Goal: Information Seeking & Learning: Learn about a topic

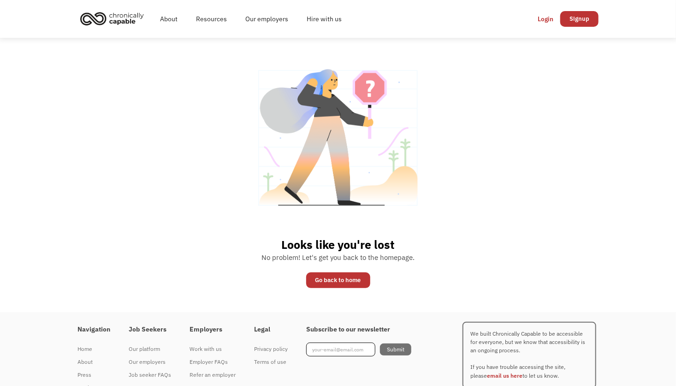
click at [157, 159] on div "Looks like you're lost No problem! Let's get you back to the homepage. Go back …" at bounding box center [338, 175] width 676 height 274
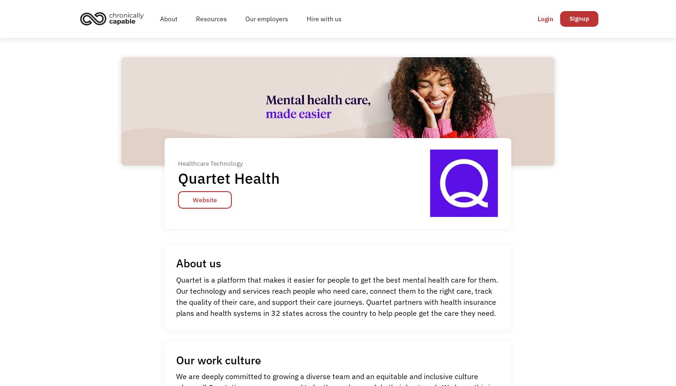
click at [101, 17] on img "home" at bounding box center [111, 18] width 69 height 20
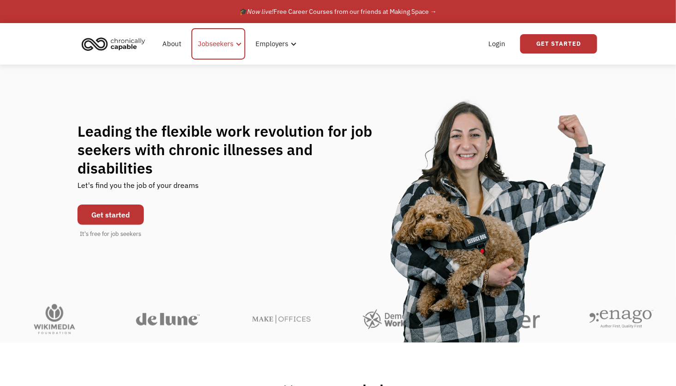
click at [236, 43] on div at bounding box center [238, 44] width 7 height 7
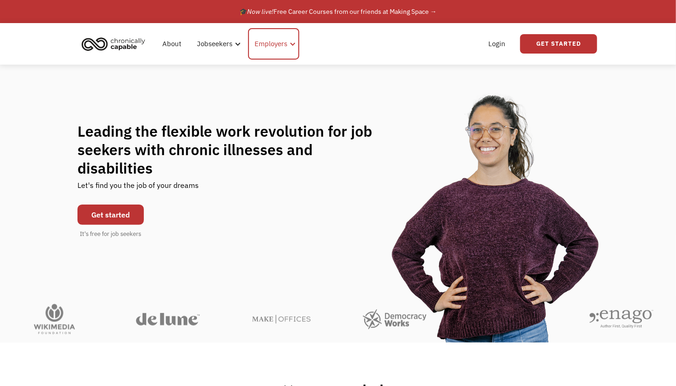
click at [291, 48] on div "Employers" at bounding box center [273, 43] width 51 height 31
click at [214, 41] on div "Jobseekers" at bounding box center [216, 43] width 36 height 11
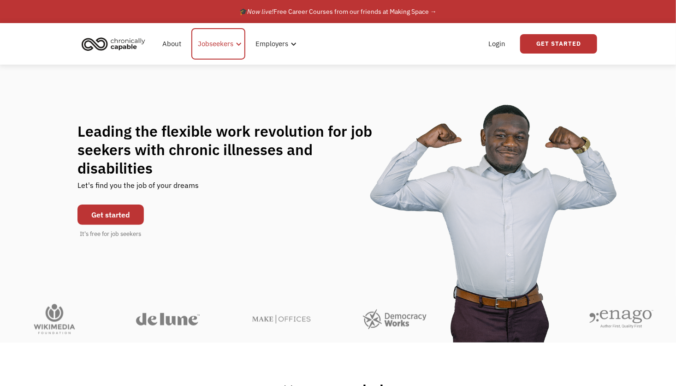
click at [220, 41] on div "Jobseekers" at bounding box center [216, 43] width 36 height 11
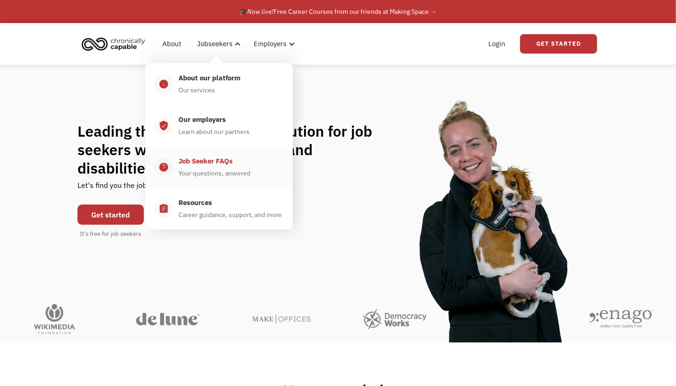
click at [197, 160] on div "Job Seeker FAQs" at bounding box center [205, 160] width 54 height 11
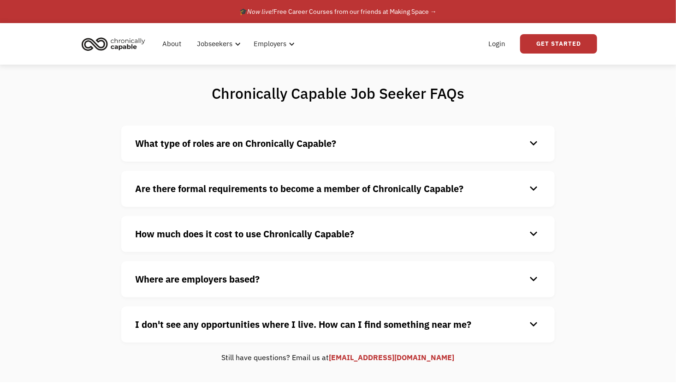
click at [531, 138] on div "keyboard_arrow_down" at bounding box center [533, 144] width 15 height 14
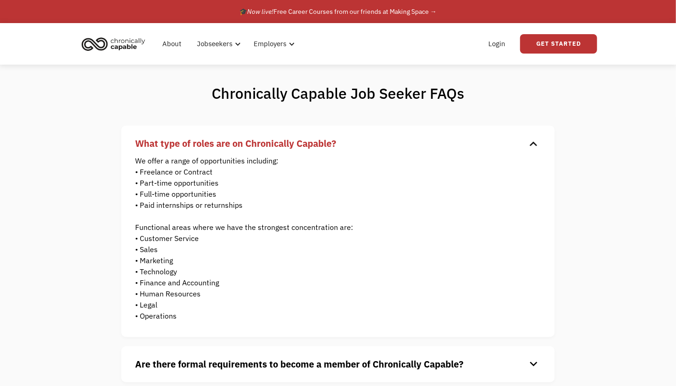
click at [533, 142] on div "keyboard_arrow_down" at bounding box center [533, 144] width 15 height 14
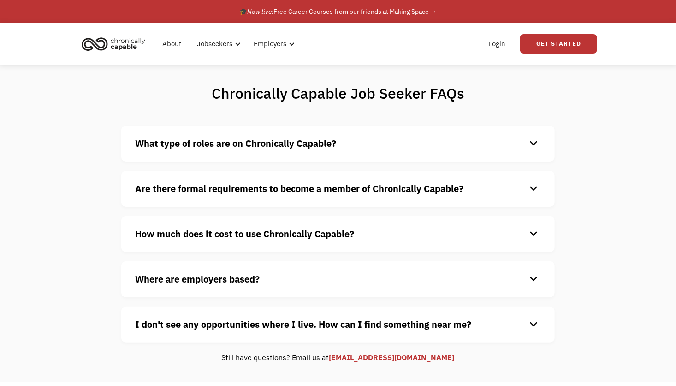
click at [533, 232] on div "keyboard_arrow_down" at bounding box center [533, 234] width 15 height 14
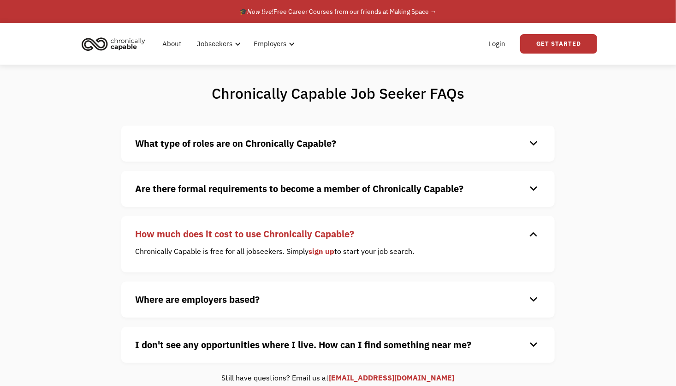
click at [531, 343] on div "keyboard_arrow_down" at bounding box center [533, 345] width 15 height 14
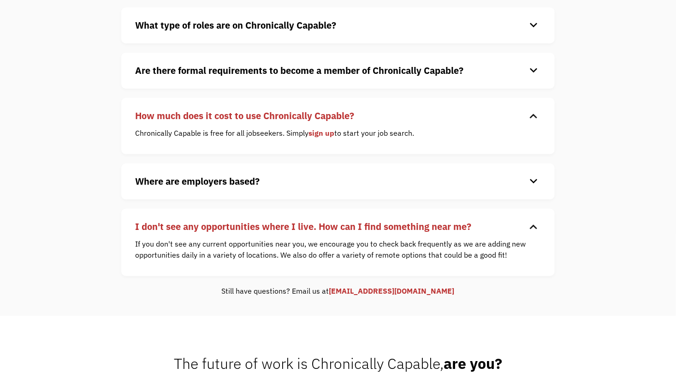
scroll to position [120, 0]
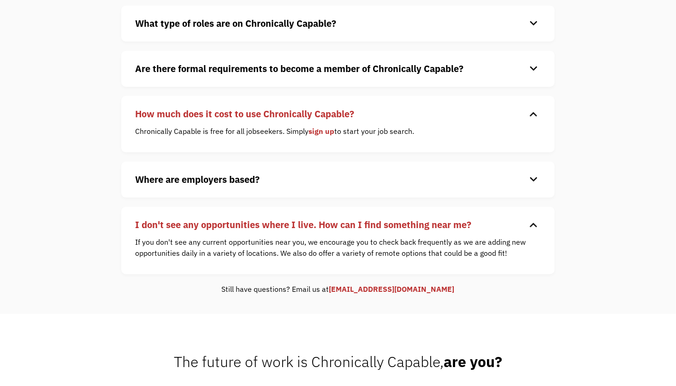
click at [535, 229] on div "keyboard_arrow_down" at bounding box center [533, 225] width 15 height 14
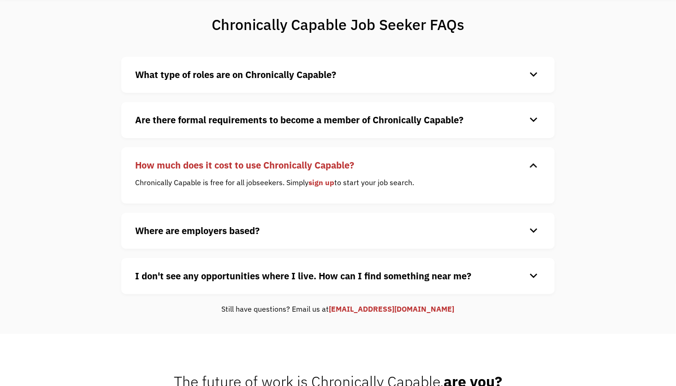
scroll to position [0, 0]
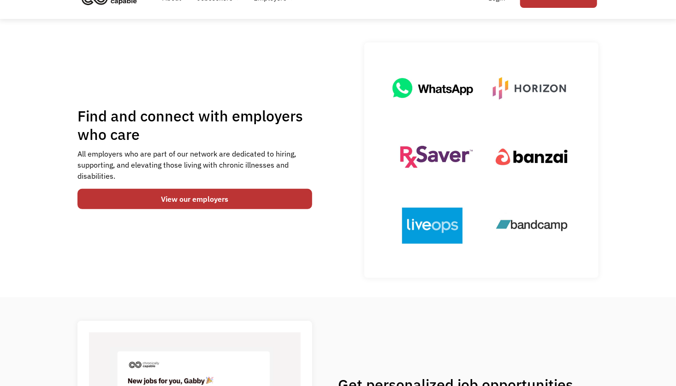
scroll to position [46, 0]
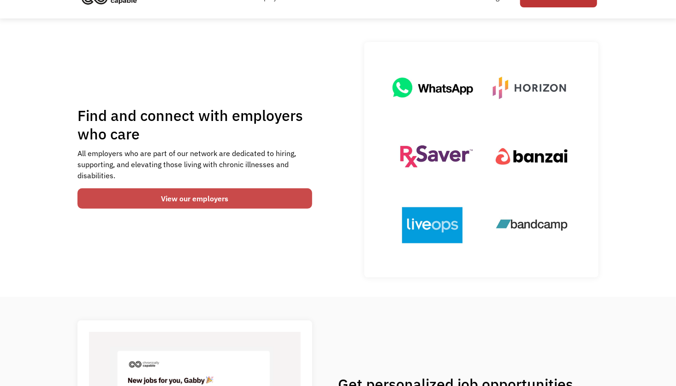
click at [114, 194] on link "View our employers" at bounding box center [194, 198] width 235 height 20
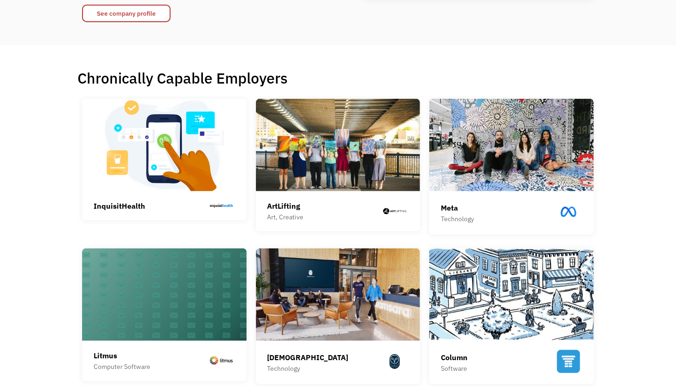
scroll to position [163, 0]
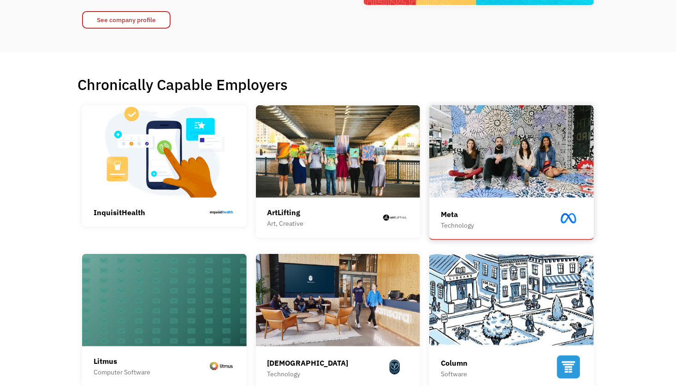
click at [509, 218] on div "Meta Technology" at bounding box center [512, 219] width 142 height 25
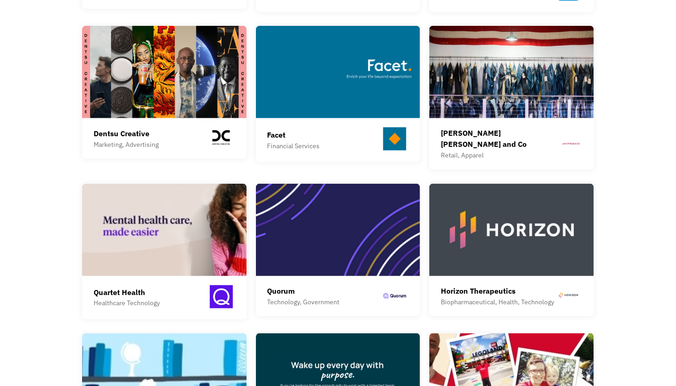
scroll to position [544, 0]
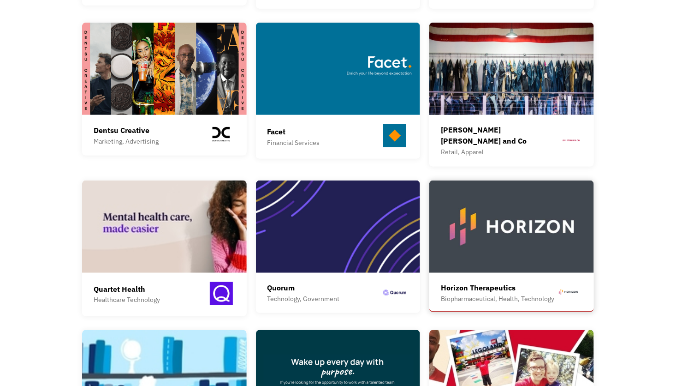
click at [483, 293] on div "Biopharmaceutical, Health, Technology" at bounding box center [497, 298] width 113 height 11
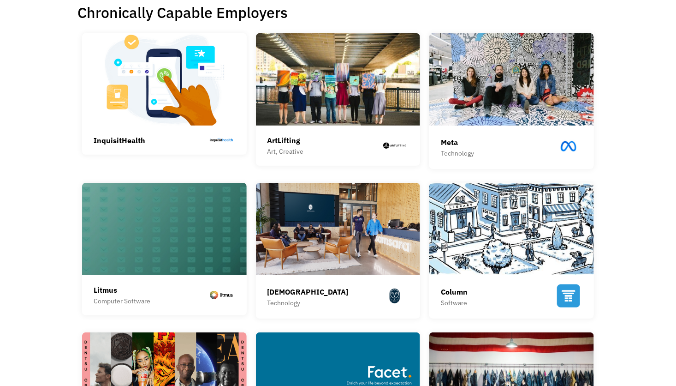
scroll to position [238, 0]
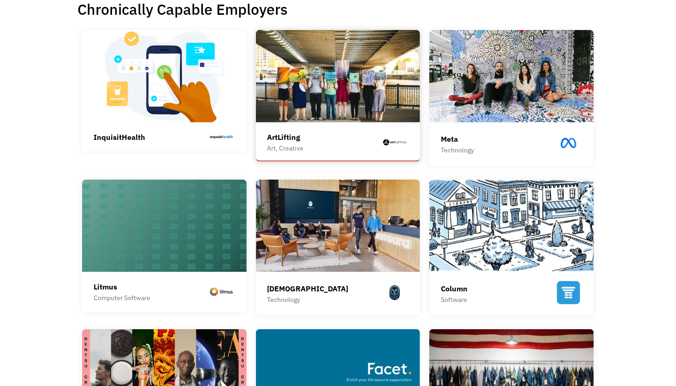
click at [300, 127] on div "ArtLifting Art, Creative ArtLifting is a social enterprise that connects corpor…" at bounding box center [338, 144] width 142 height 34
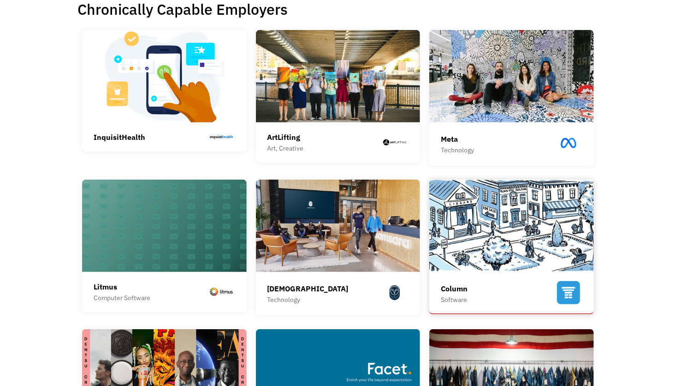
click at [513, 284] on div "Column Software" at bounding box center [512, 293] width 142 height 25
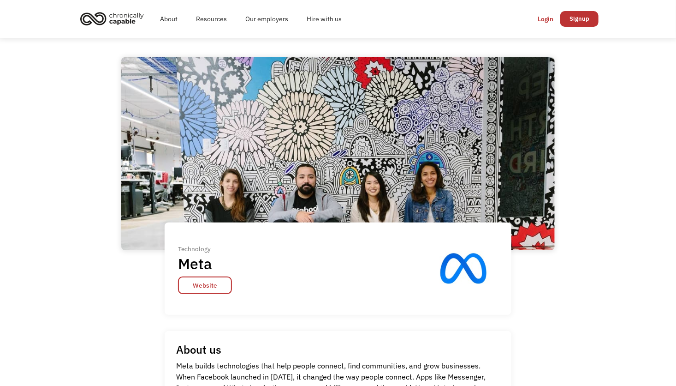
scroll to position [24, 0]
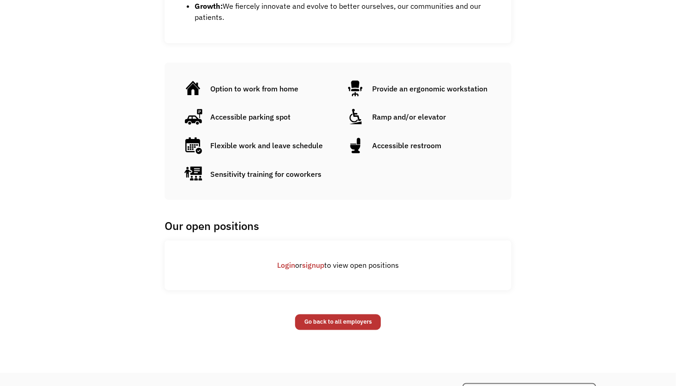
scroll to position [616, 0]
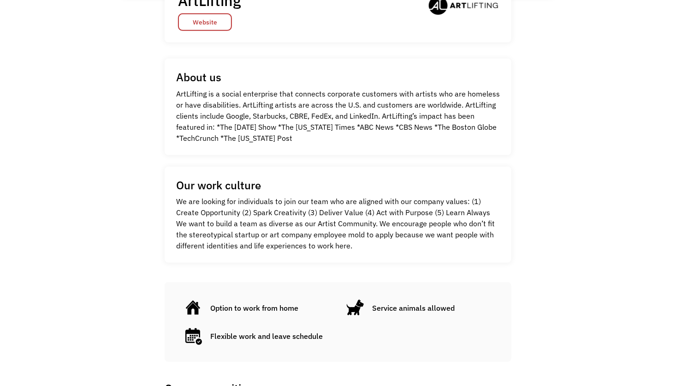
scroll to position [253, 0]
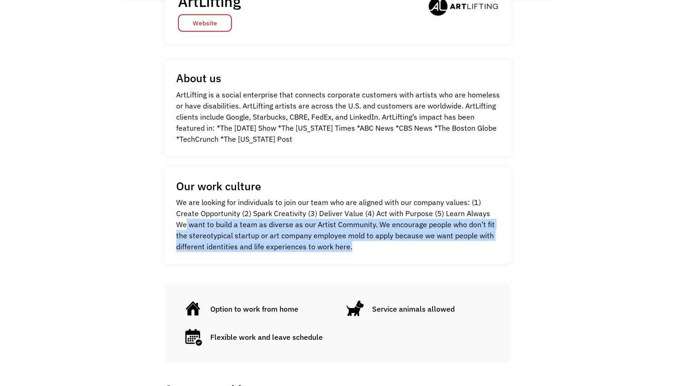
drag, startPoint x: 644, startPoint y: 214, endPoint x: 683, endPoint y: 257, distance: 57.1
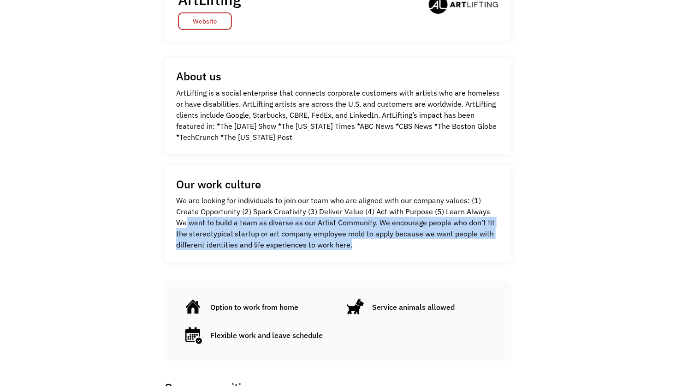
scroll to position [422, 0]
